Goal: Transaction & Acquisition: Purchase product/service

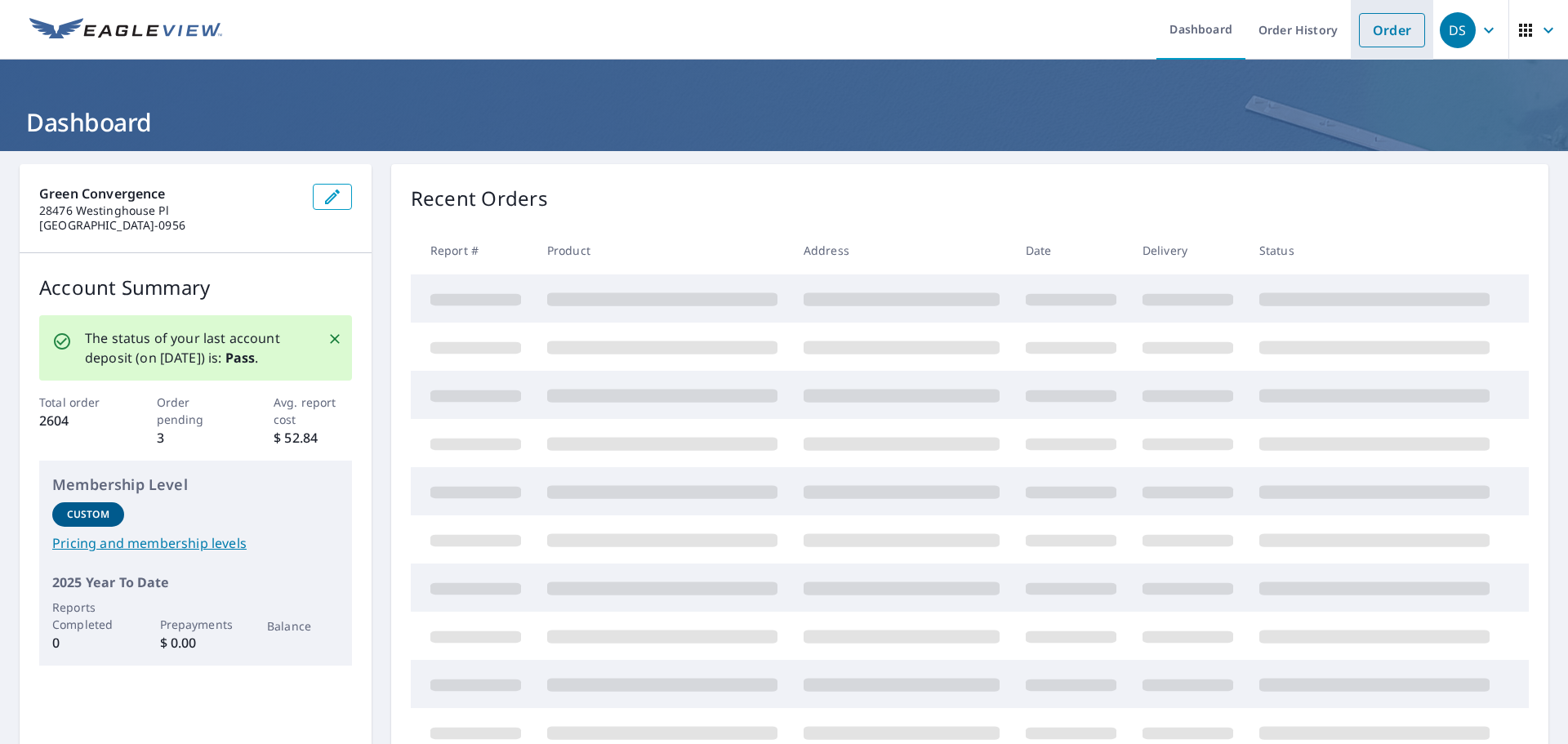
click at [1379, 20] on link "Order" at bounding box center [1392, 30] width 66 height 34
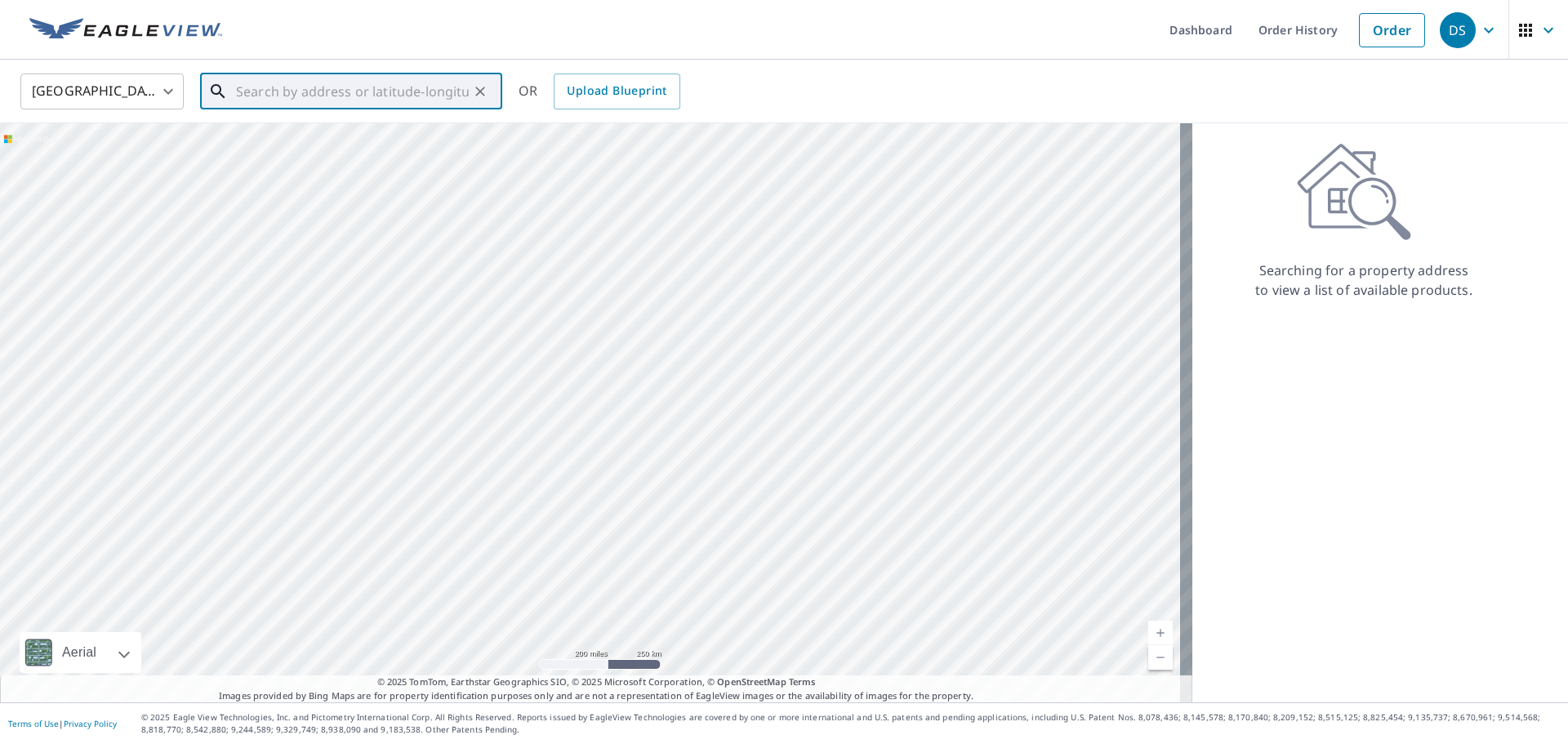
click at [264, 87] on input "text" at bounding box center [353, 91] width 233 height 46
paste input "[STREET_ADDRESS]"
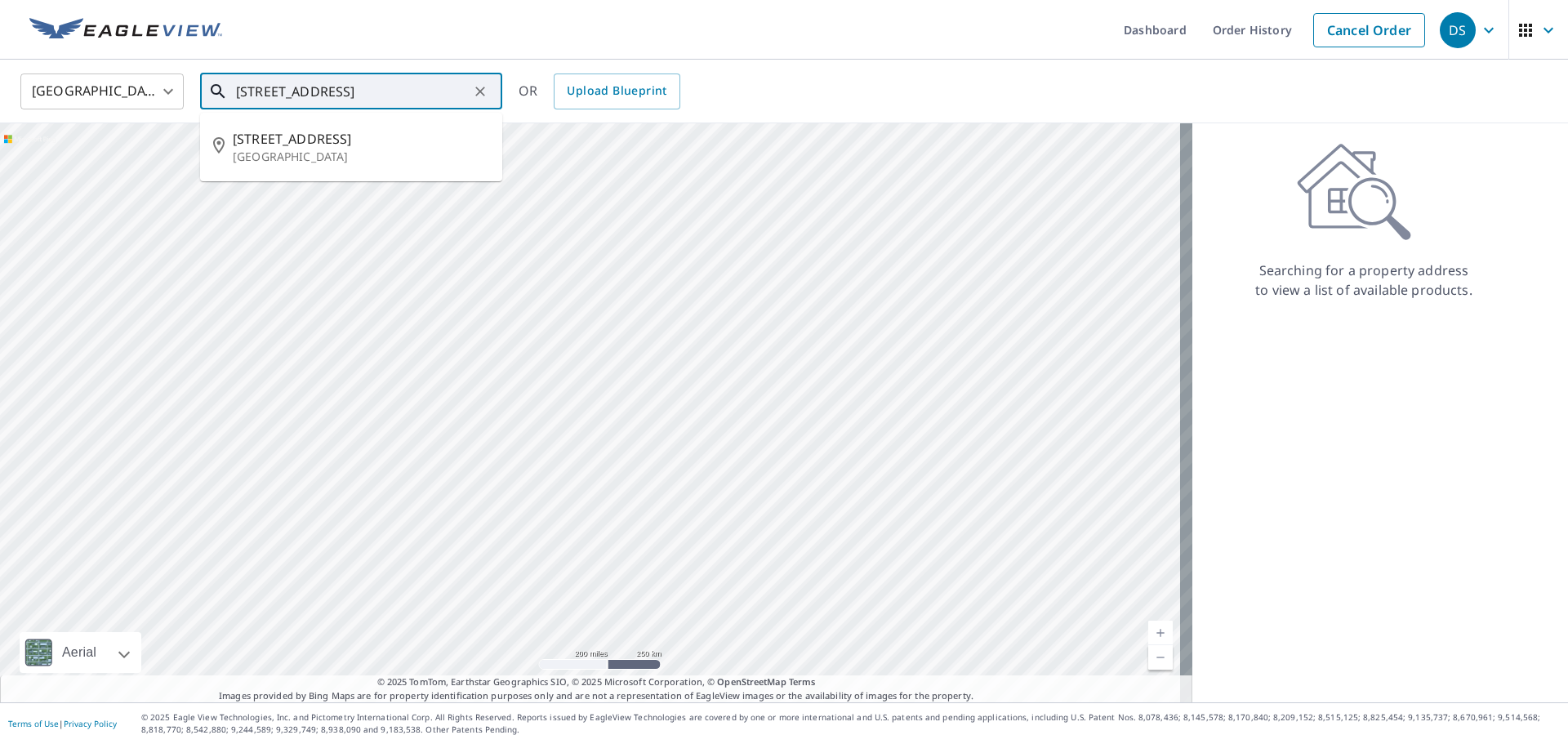
type input "[STREET_ADDRESS]"
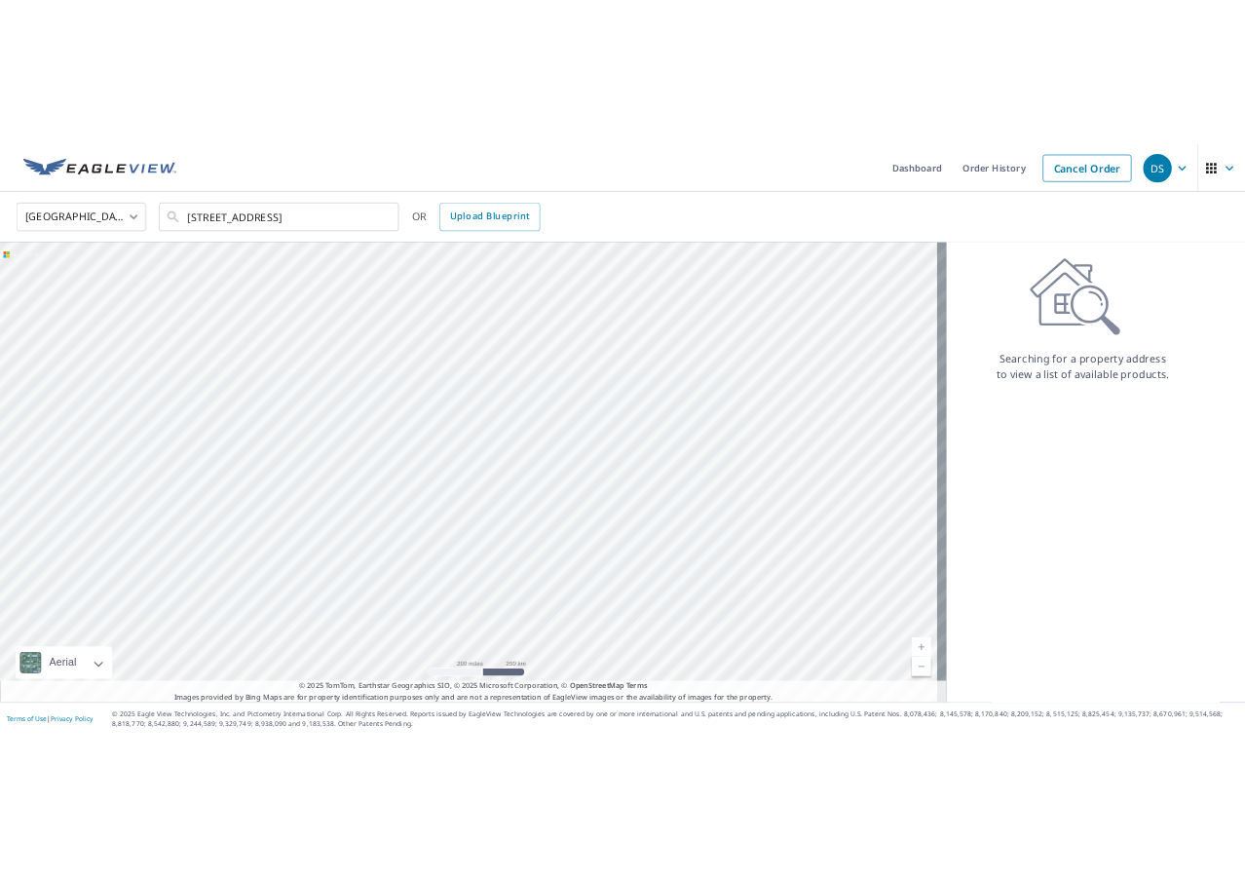
scroll to position [0, 0]
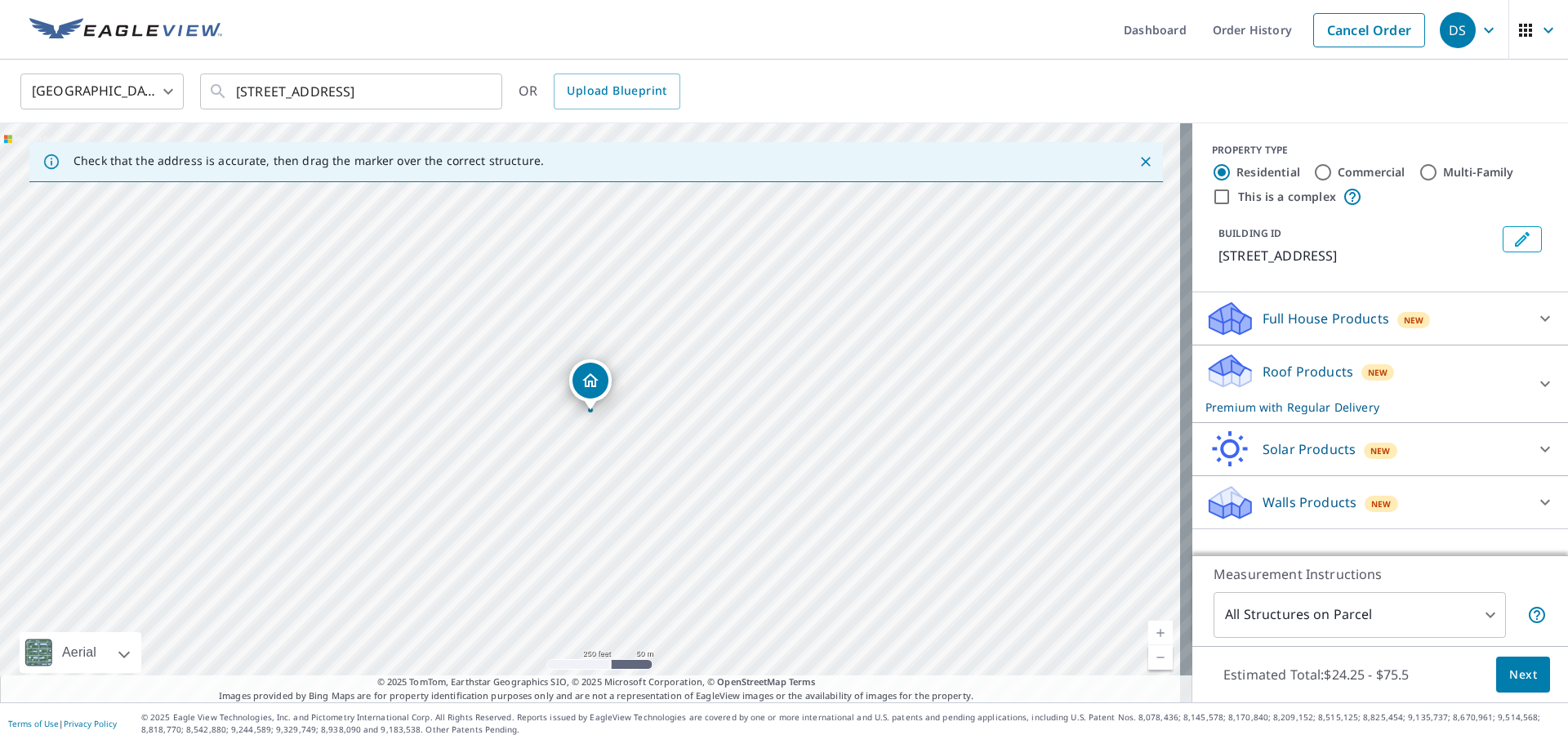
click at [1298, 367] on p "Roof Products" at bounding box center [1308, 372] width 91 height 19
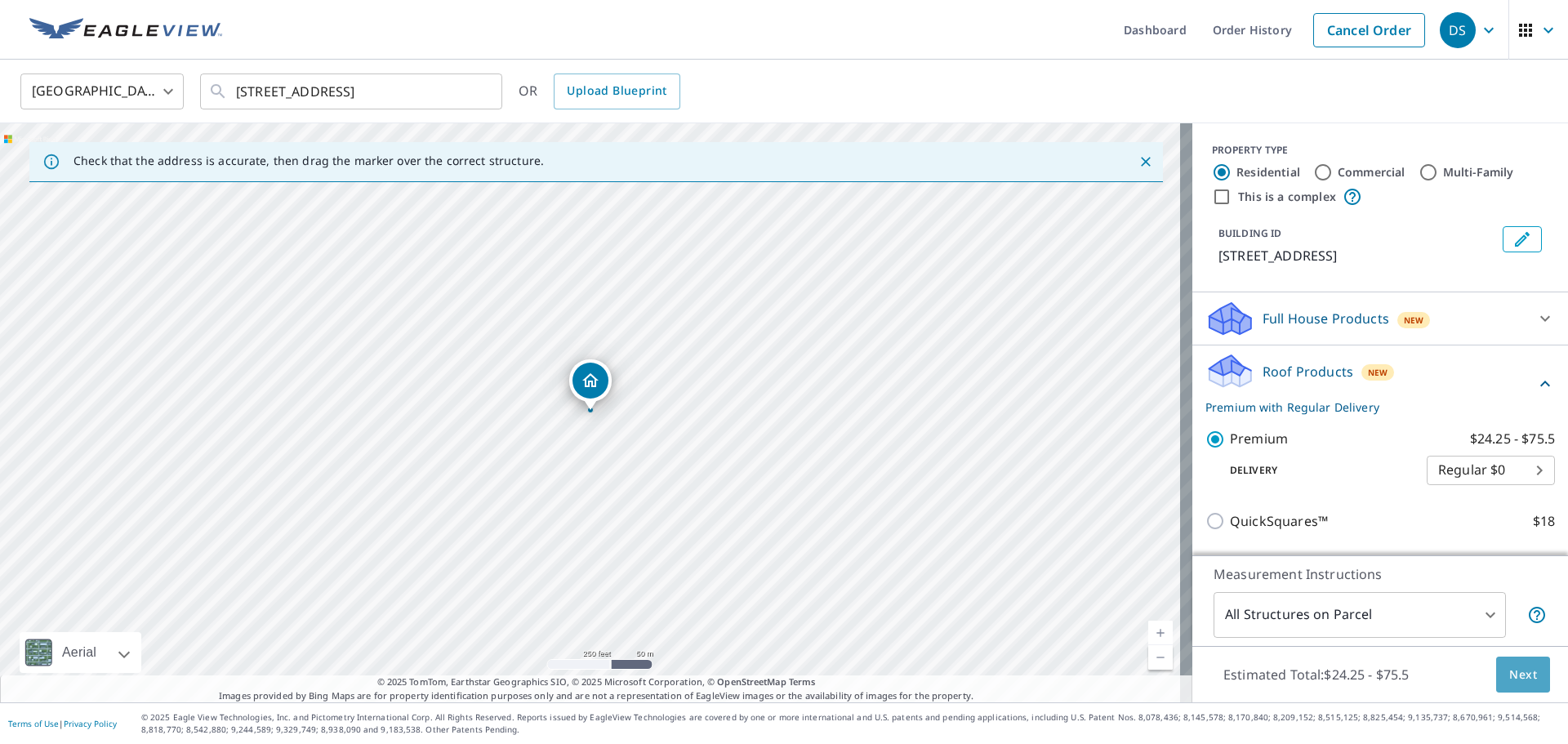
click at [1497, 671] on button "Next" at bounding box center [1524, 675] width 54 height 37
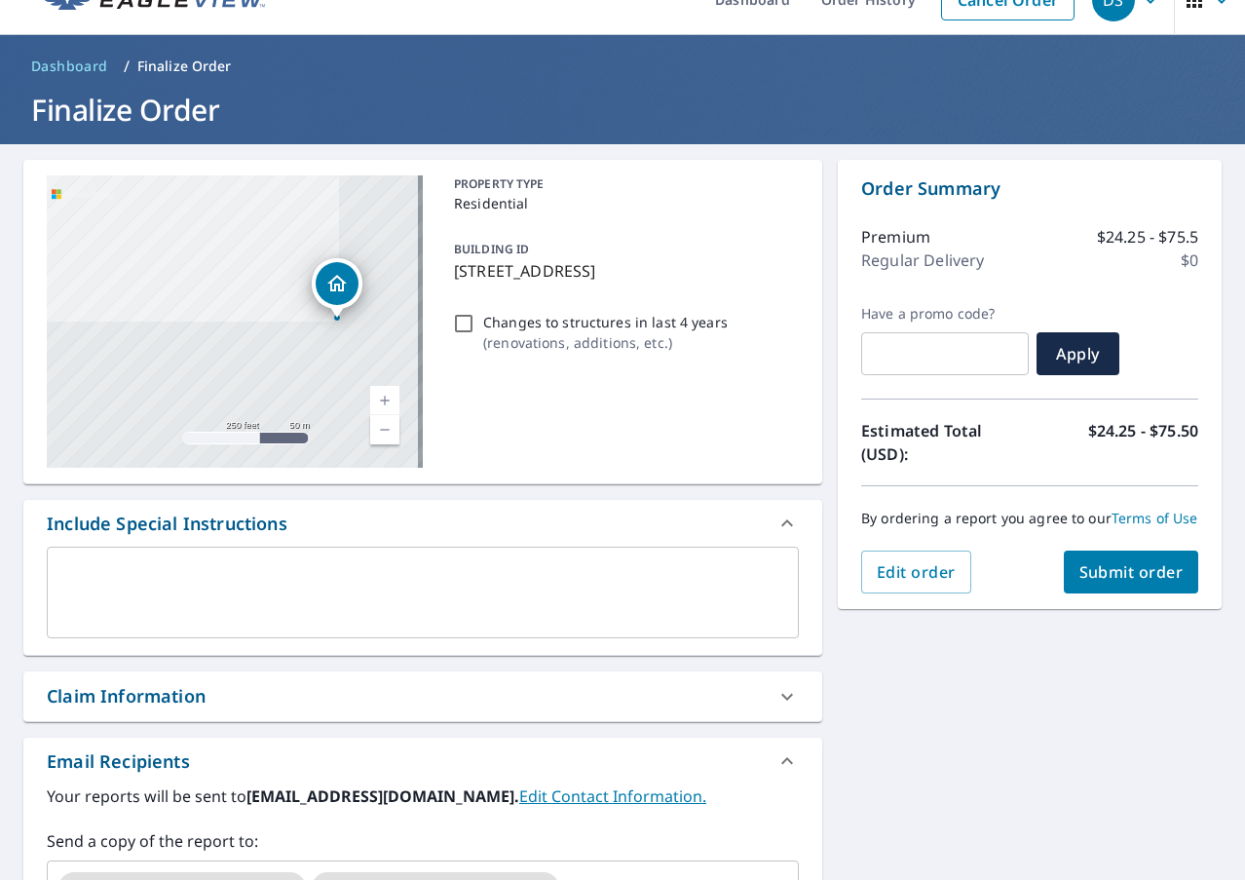
scroll to position [97, 0]
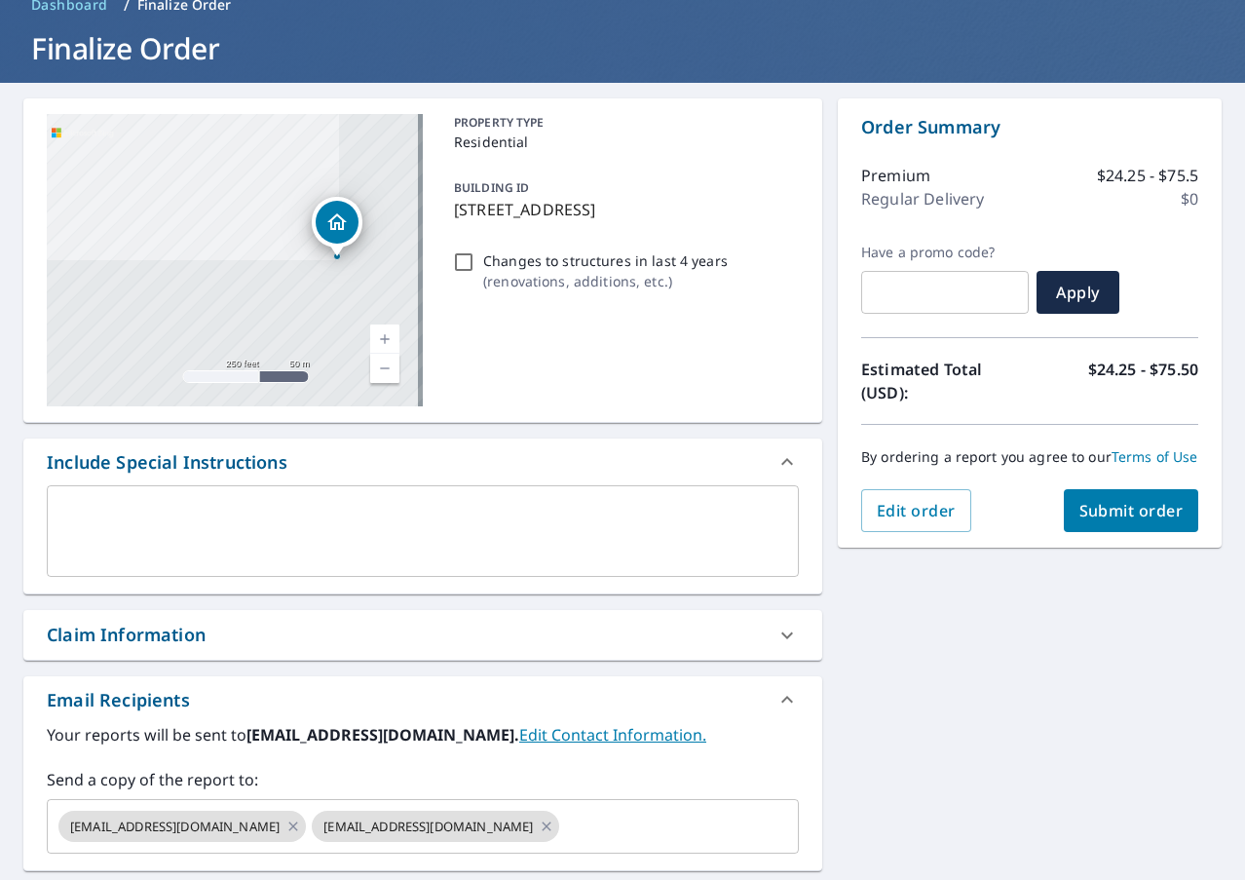
click at [111, 637] on div "Claim Information" at bounding box center [126, 635] width 159 height 26
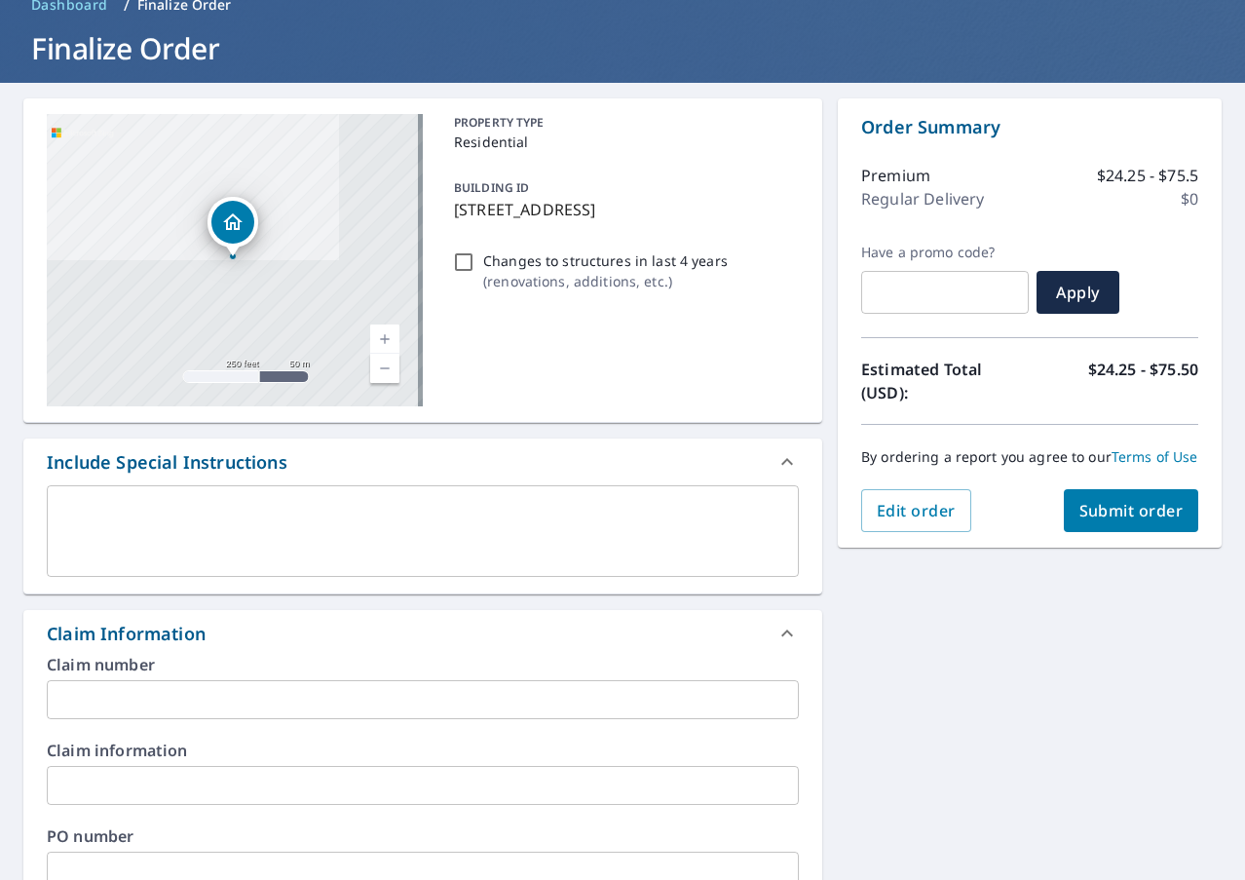
click at [80, 774] on input "text" at bounding box center [423, 785] width 752 height 39
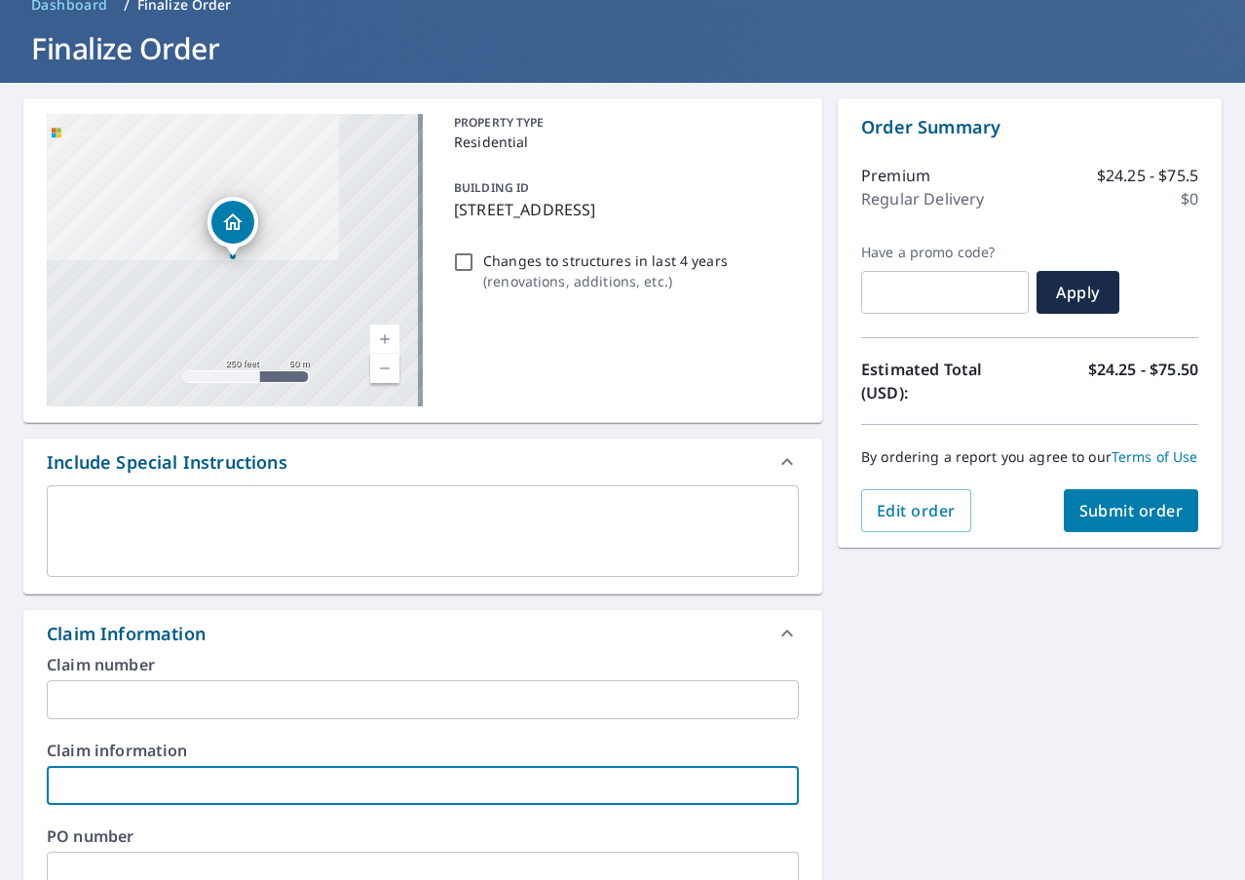
paste input "[PERSON_NAME]-"
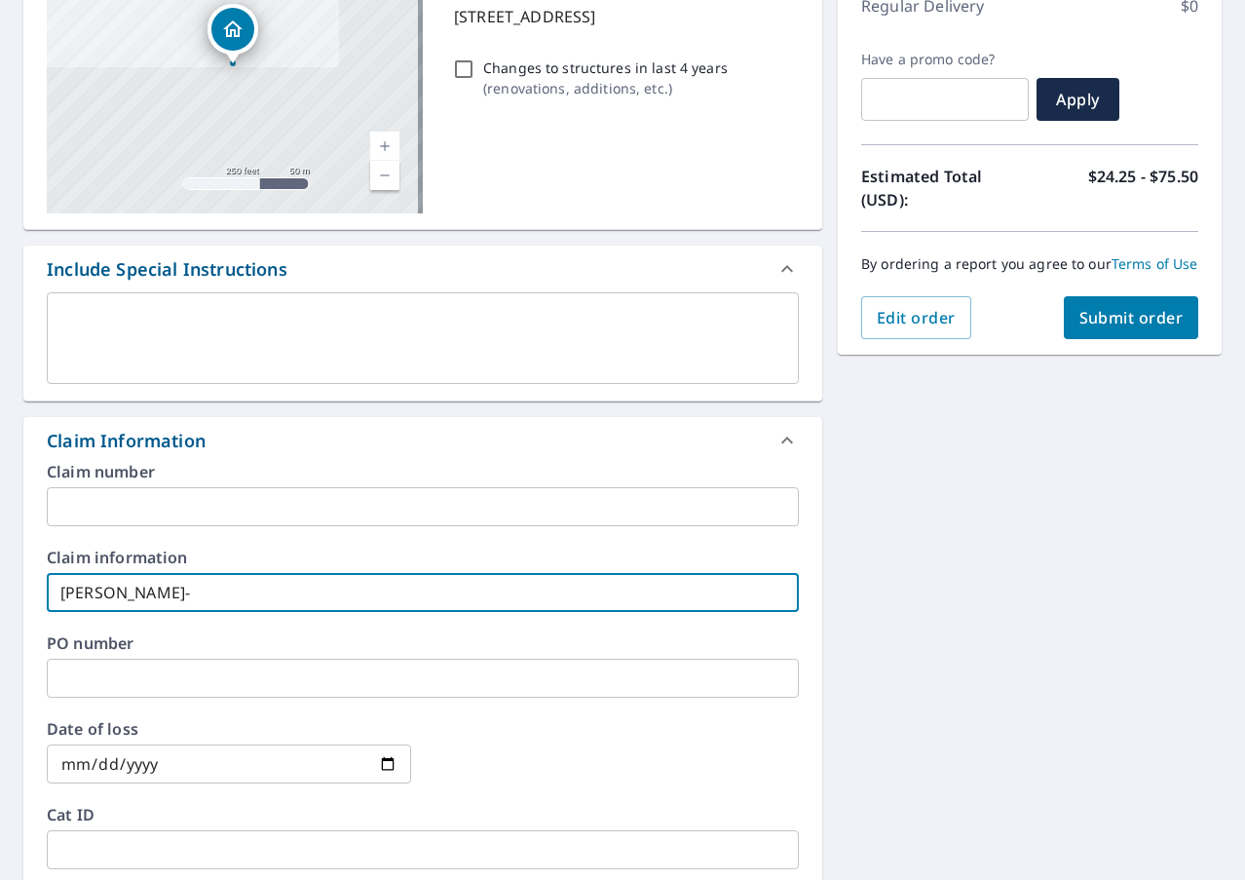
scroll to position [292, 0]
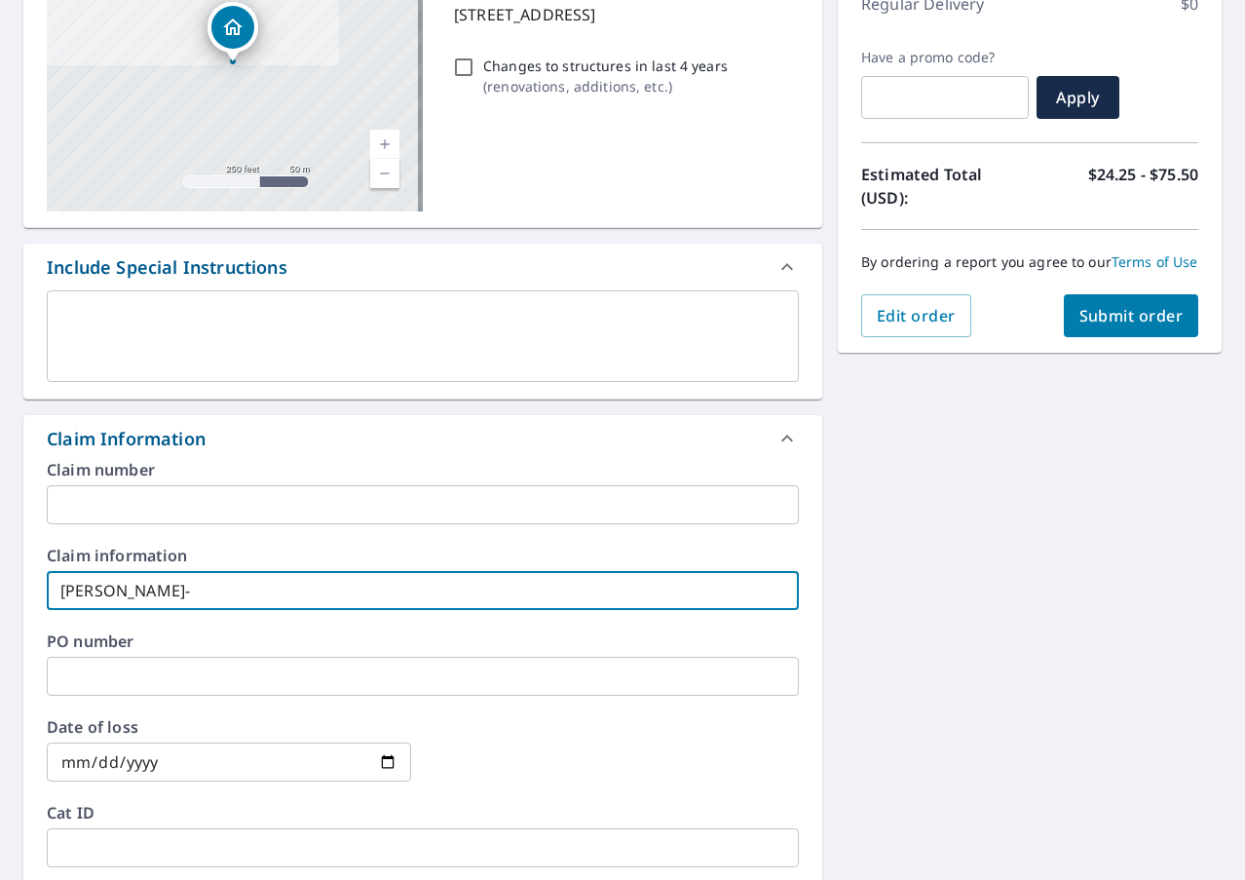
type input "[PERSON_NAME]-"
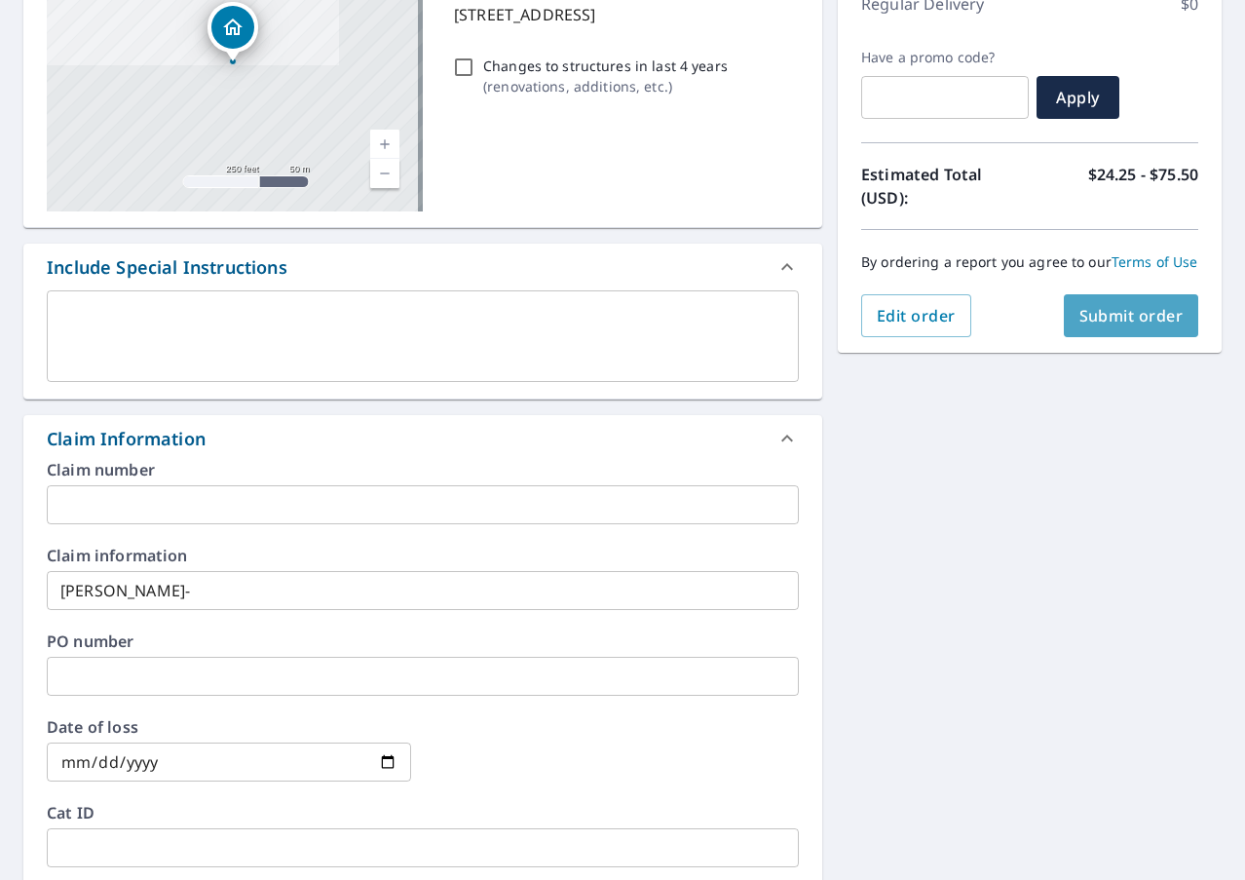
click at [1105, 321] on button "Submit order" at bounding box center [1131, 315] width 135 height 43
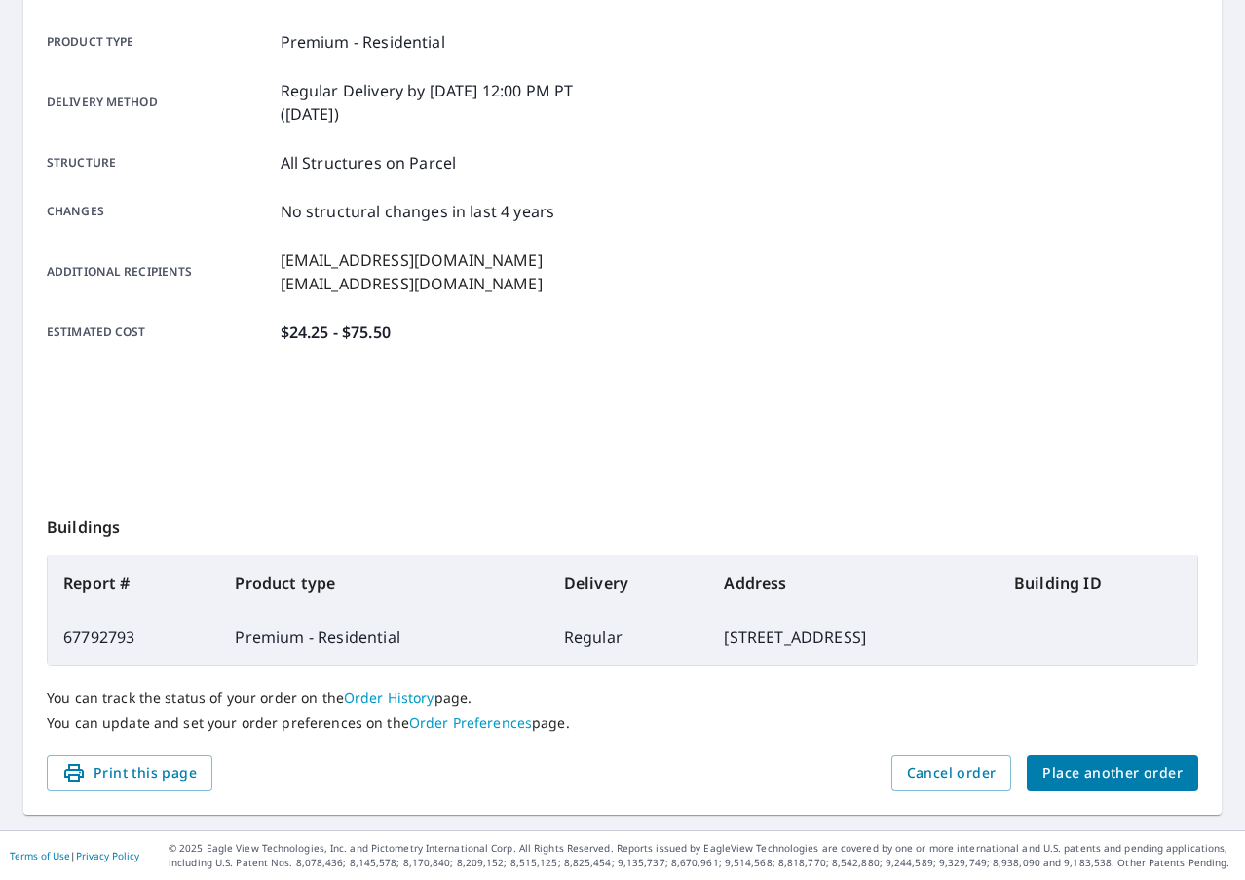
scroll to position [267, 0]
